Goal: Task Accomplishment & Management: Use online tool/utility

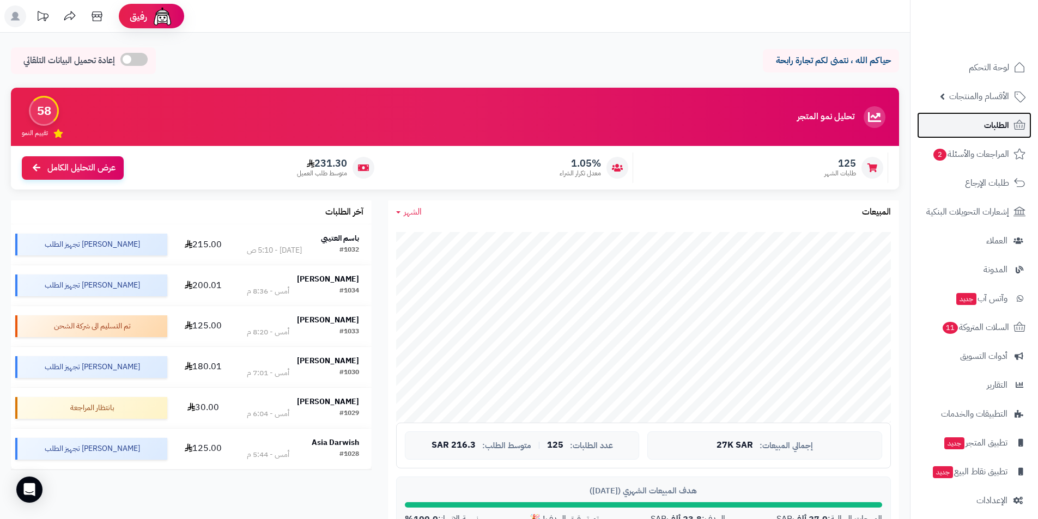
click at [958, 131] on link "الطلبات" at bounding box center [974, 125] width 114 height 26
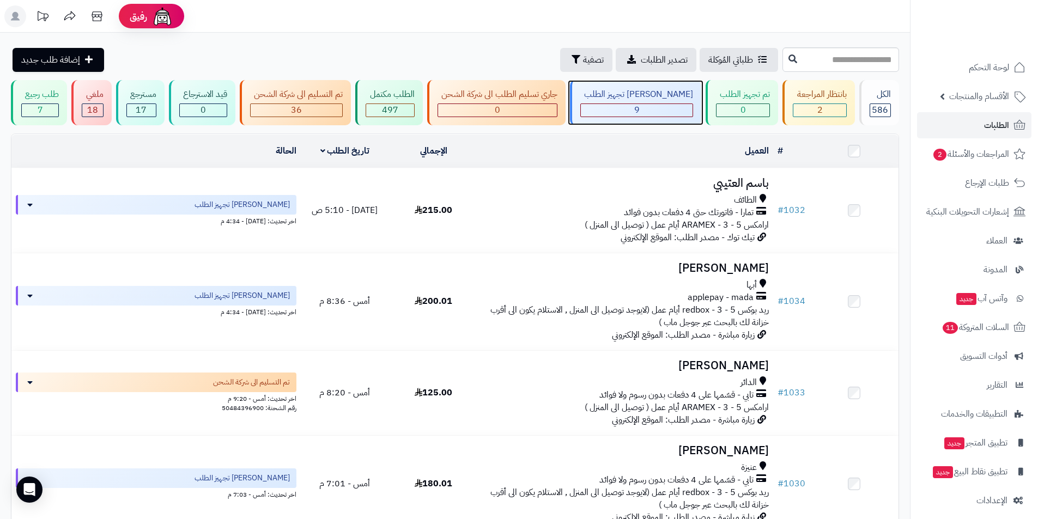
click at [643, 102] on div "جاري تجهيز الطلب 9" at bounding box center [635, 102] width 131 height 45
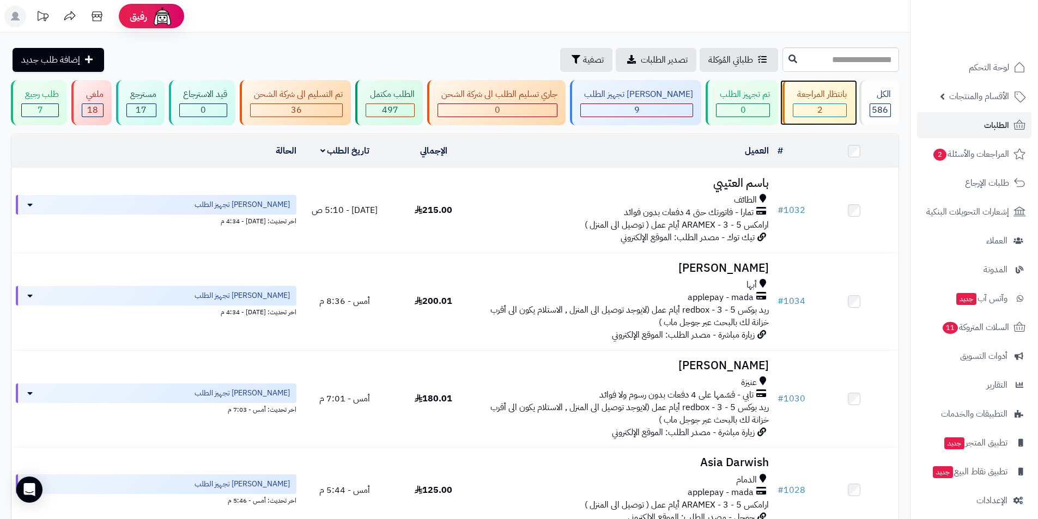
click at [798, 102] on div "بانتظار المراجعة 2" at bounding box center [818, 102] width 72 height 45
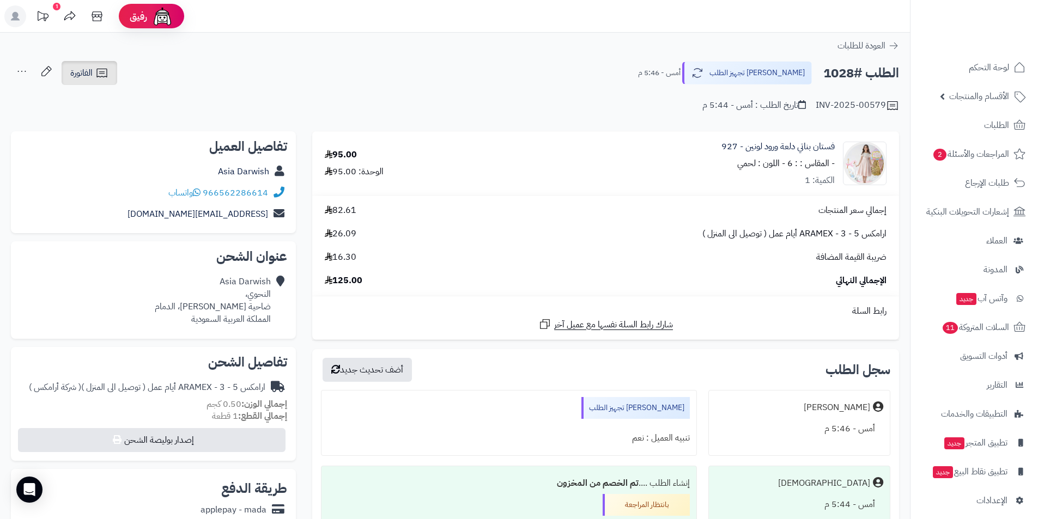
click at [104, 82] on link "الفاتورة" at bounding box center [90, 73] width 56 height 24
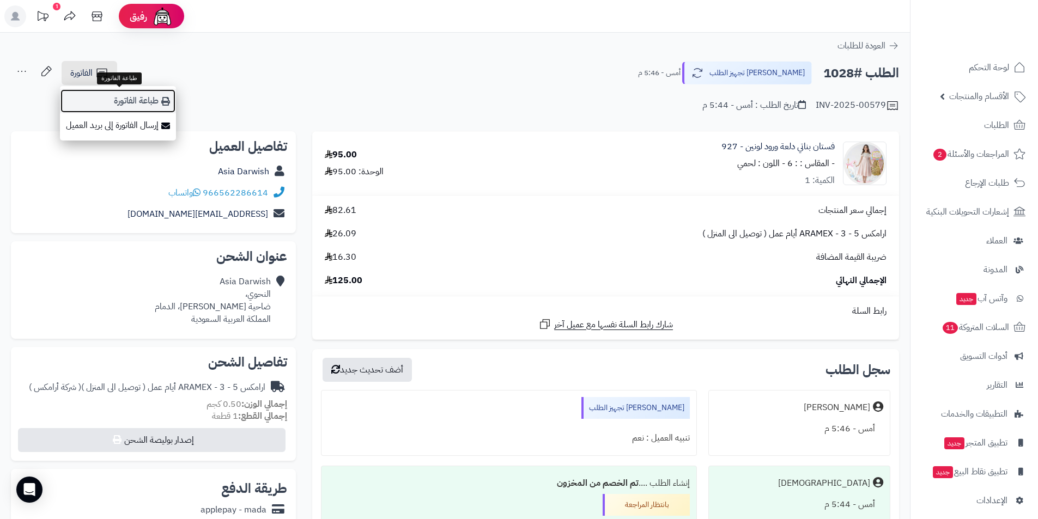
click at [152, 103] on link "طباعة الفاتورة" at bounding box center [118, 101] width 116 height 25
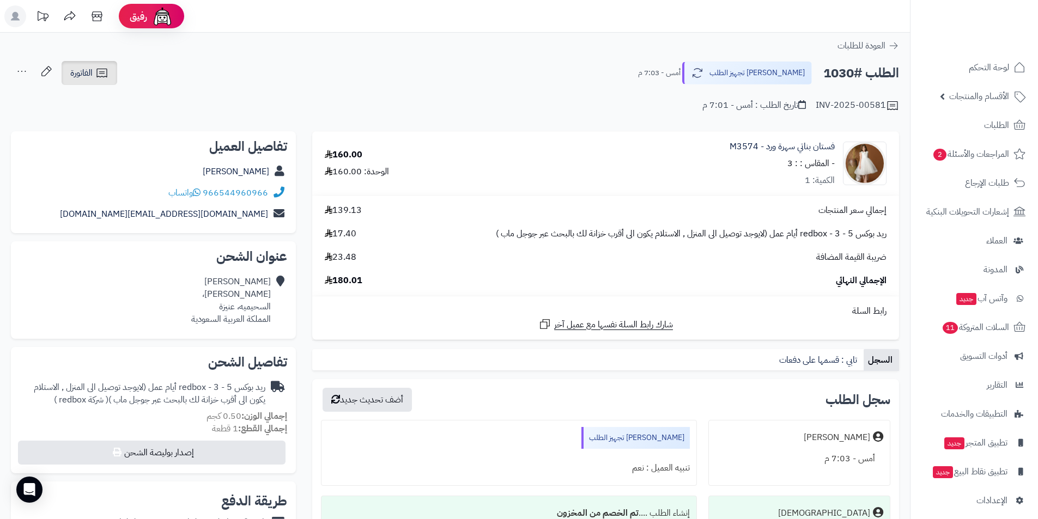
click at [89, 72] on span "الفاتورة" at bounding box center [81, 72] width 22 height 13
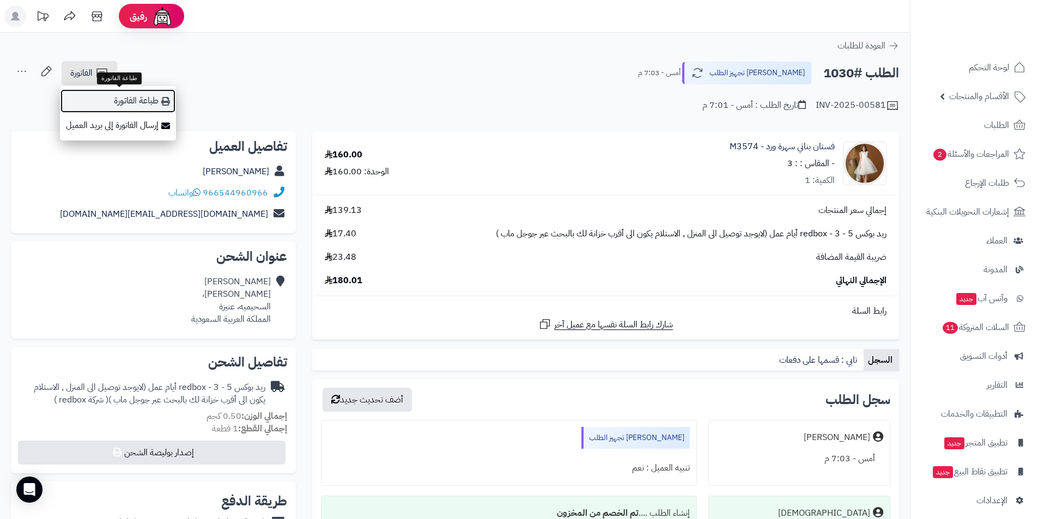
click at [134, 96] on link "طباعة الفاتورة" at bounding box center [118, 101] width 116 height 25
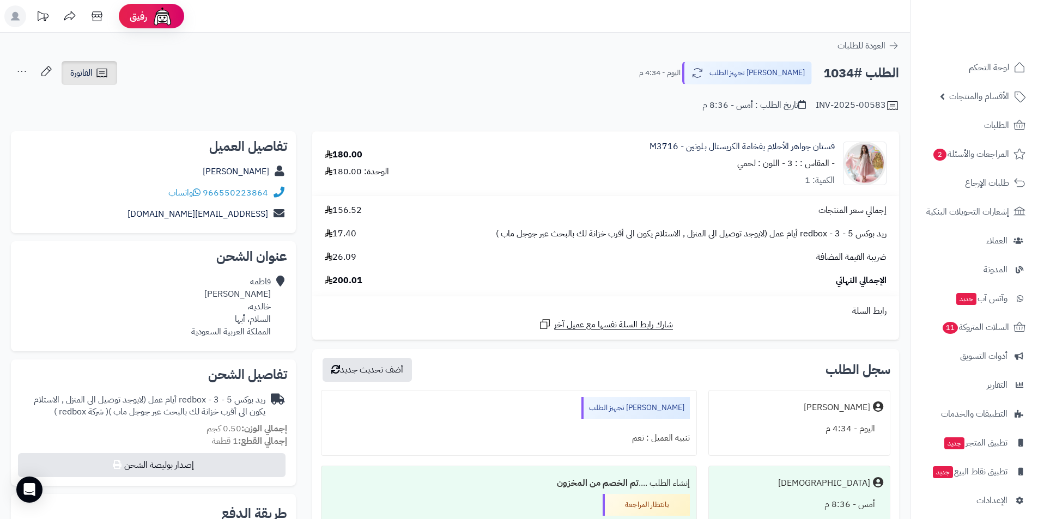
click at [75, 76] on span "الفاتورة" at bounding box center [81, 72] width 22 height 13
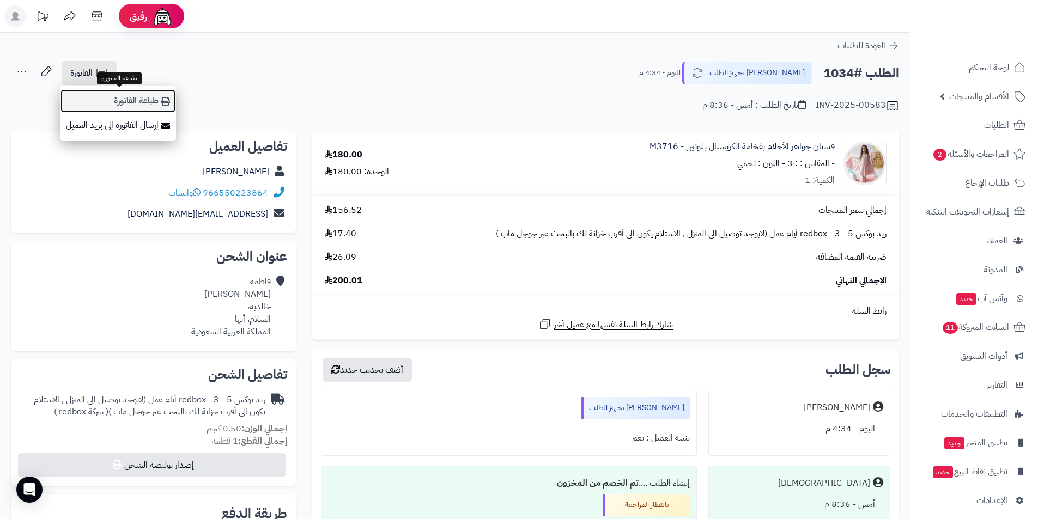
click at [114, 100] on link "طباعة الفاتورة" at bounding box center [118, 101] width 116 height 25
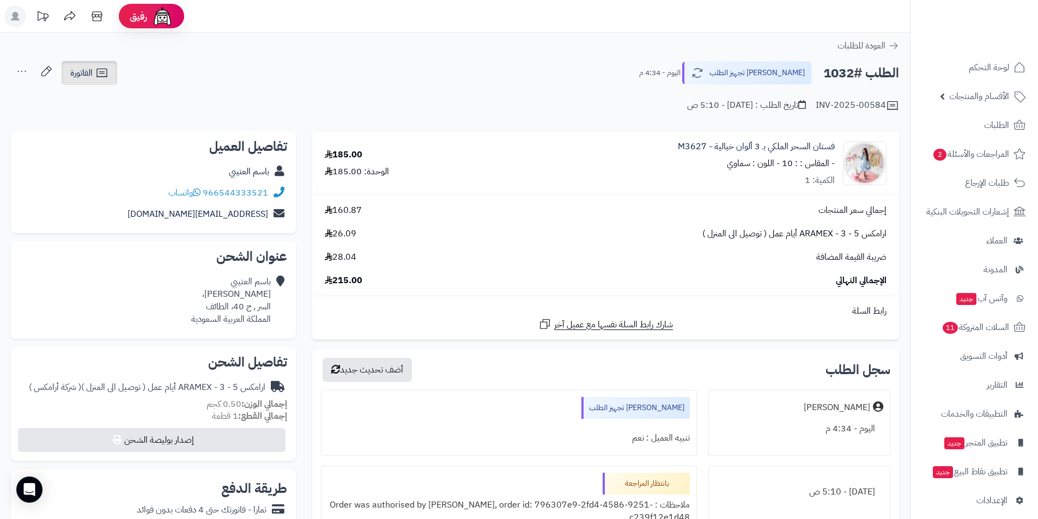
click at [81, 71] on span "الفاتورة" at bounding box center [81, 72] width 22 height 13
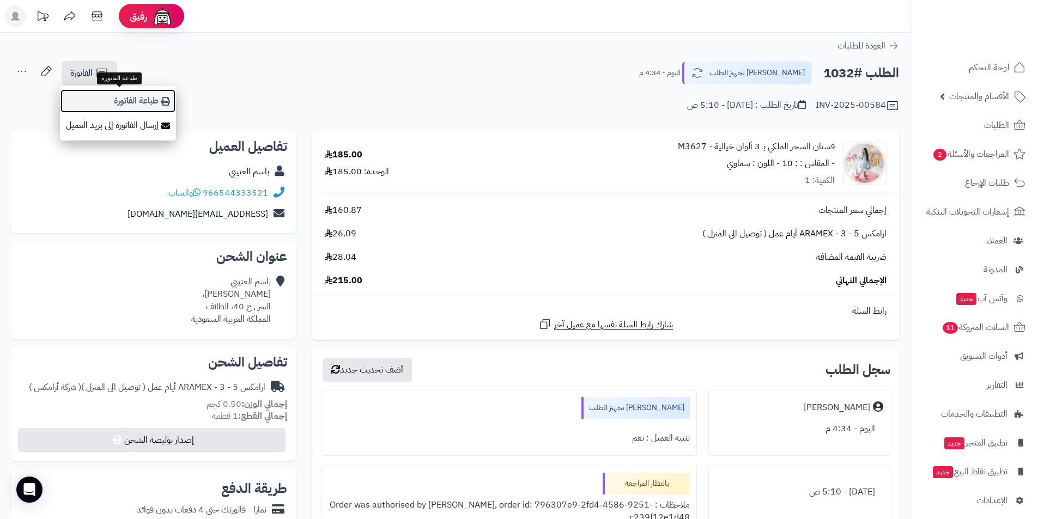
click at [127, 93] on link "طباعة الفاتورة" at bounding box center [118, 101] width 116 height 25
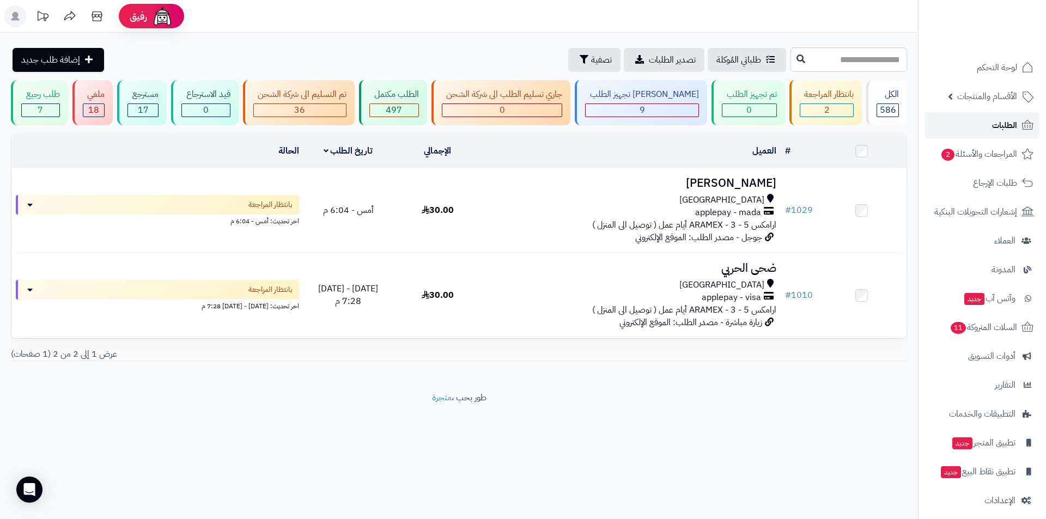
click at [948, 126] on link "الطلبات" at bounding box center [982, 125] width 114 height 26
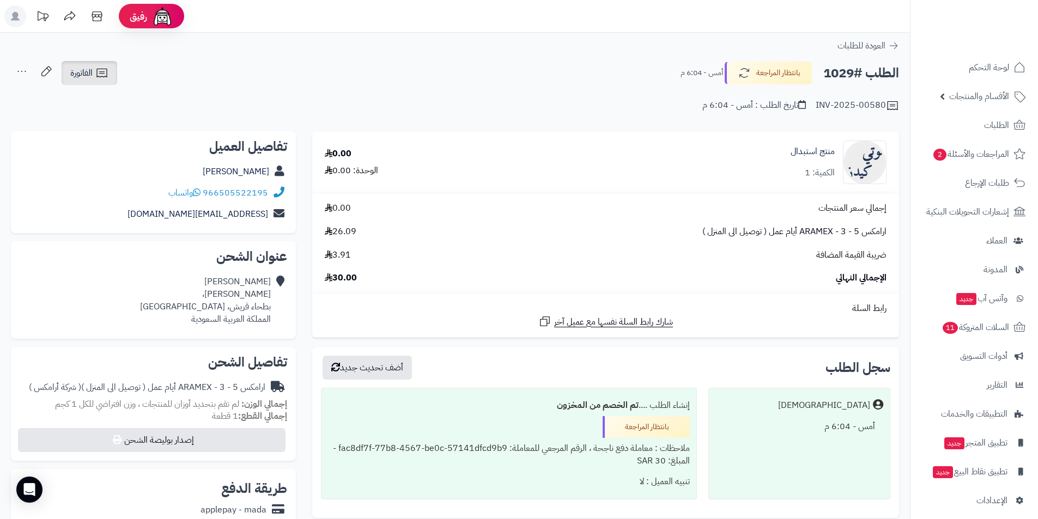
click at [113, 74] on link "الفاتورة" at bounding box center [90, 73] width 56 height 24
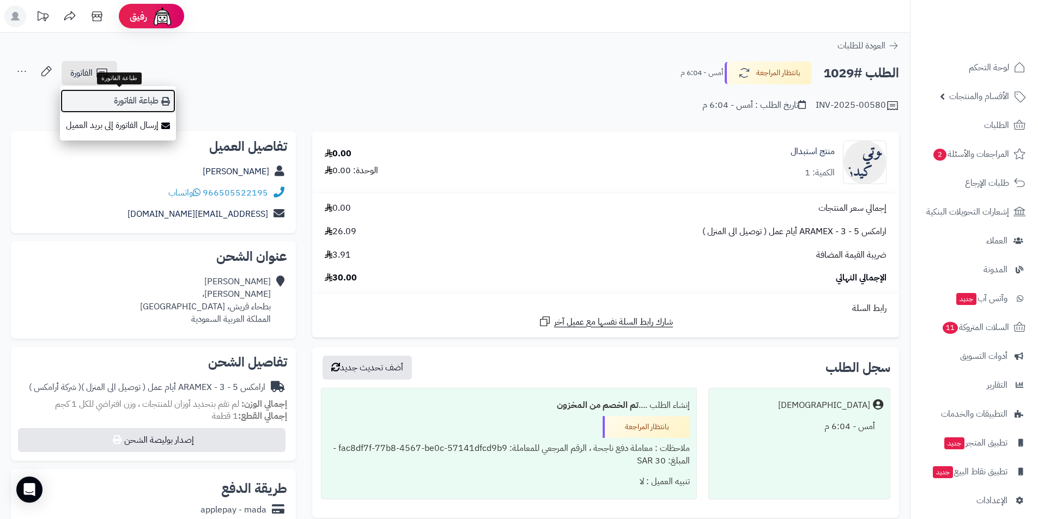
click at [130, 101] on link "طباعة الفاتورة" at bounding box center [118, 101] width 116 height 25
